Goal: Task Accomplishment & Management: Use online tool/utility

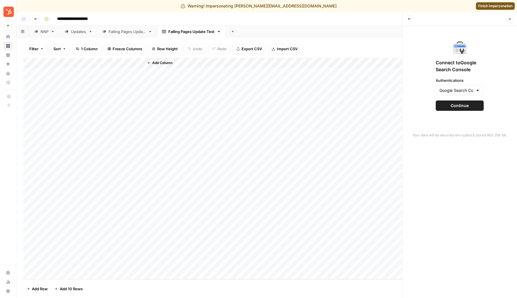
click at [452, 104] on span "Continue" at bounding box center [459, 106] width 18 height 6
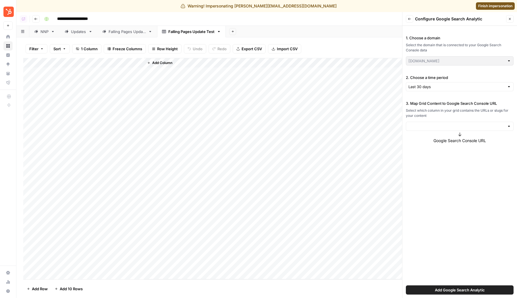
click at [445, 107] on div "3. Map Grid Content to Google Search Console URL Select which column in your gr…" at bounding box center [460, 115] width 108 height 30
click at [445, 124] on input "3. Map Grid Content to Google Search Console URL" at bounding box center [456, 126] width 96 height 6
click at [443, 141] on span "Page URL" at bounding box center [458, 140] width 96 height 6
type input "Page URL"
click at [471, 293] on span "Add Google Search Analytic" at bounding box center [460, 290] width 50 height 6
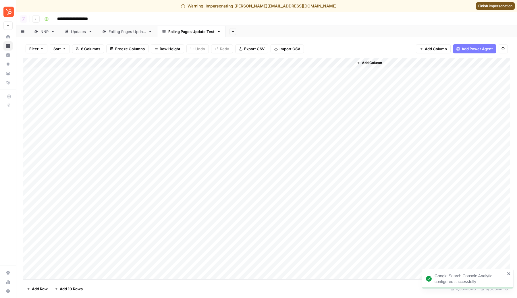
click at [184, 62] on div "Add Column" at bounding box center [266, 168] width 487 height 221
click at [180, 122] on span "Remove Column" at bounding box center [180, 124] width 50 height 6
click at [239, 56] on button "Delete" at bounding box center [237, 59] width 19 height 10
click at [489, 5] on span "Finish impersonation" at bounding box center [495, 5] width 34 height 5
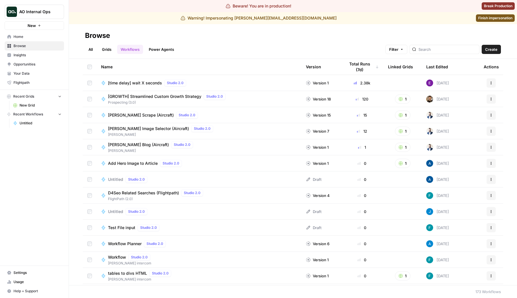
click at [453, 32] on div "Browse" at bounding box center [293, 35] width 416 height 9
